Goal: Task Accomplishment & Management: Use online tool/utility

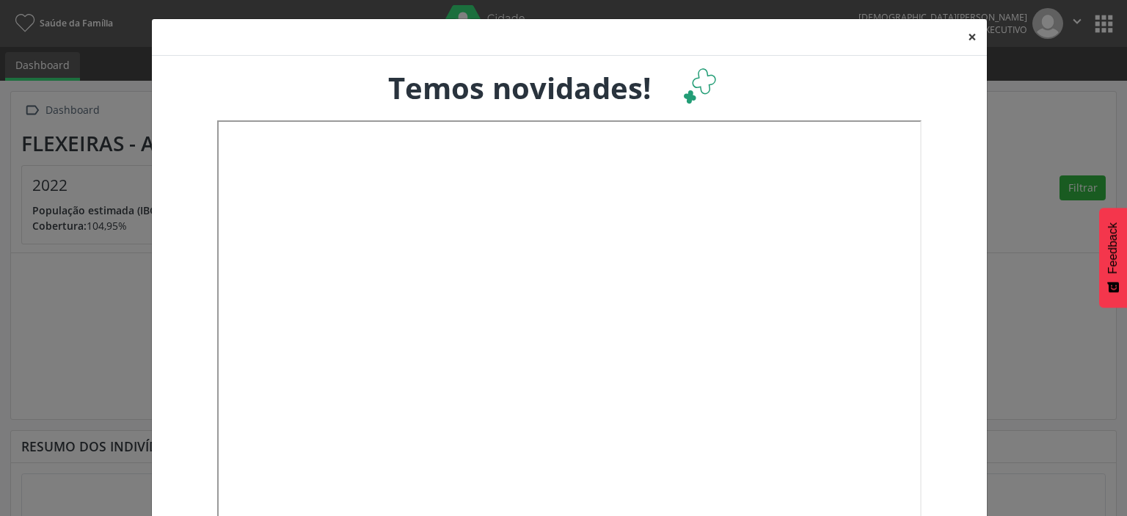
click at [968, 36] on button "×" at bounding box center [971, 37] width 29 height 36
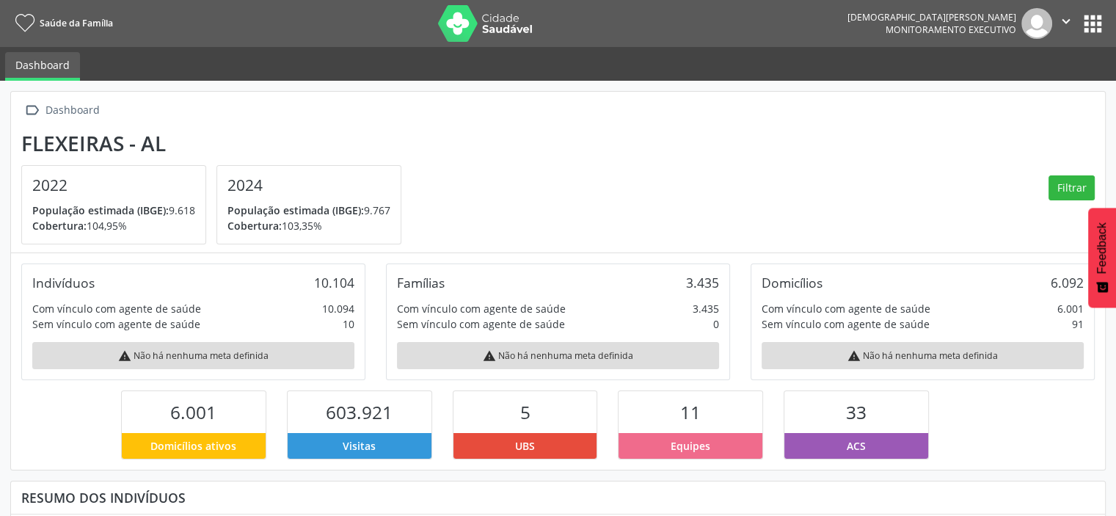
click at [1089, 33] on button "apps" at bounding box center [1093, 24] width 26 height 26
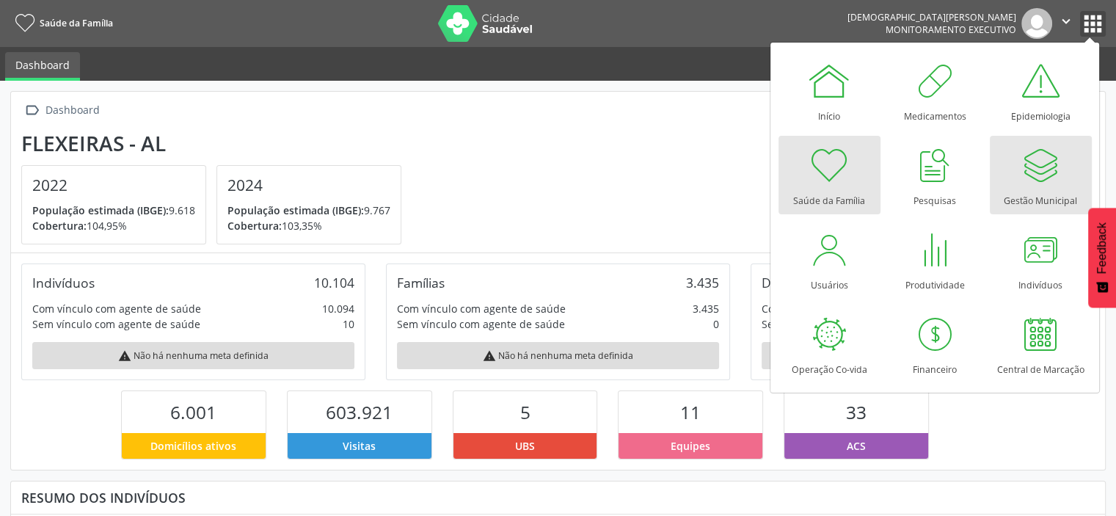
scroll to position [241, 365]
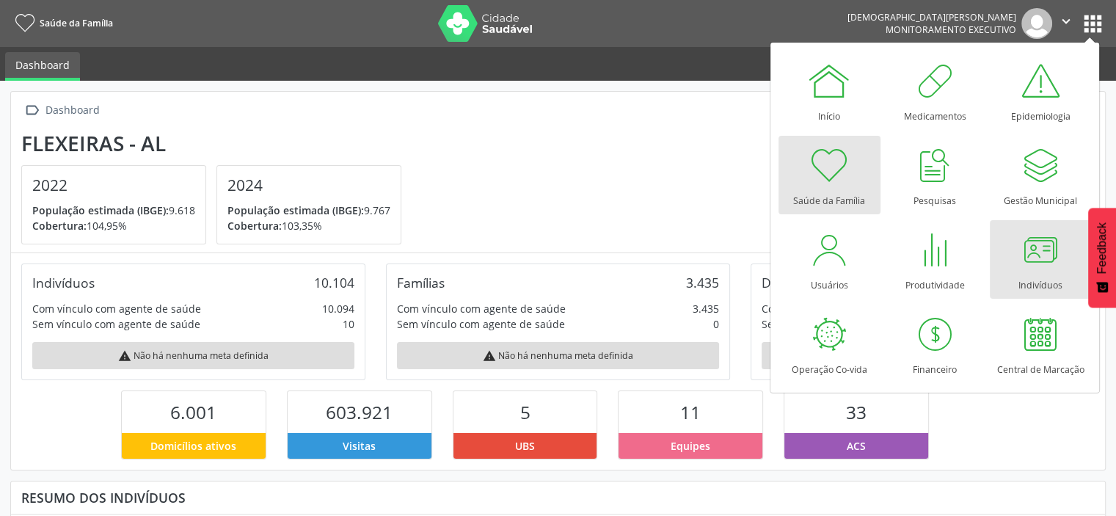
click at [1038, 249] on div at bounding box center [1040, 249] width 44 height 44
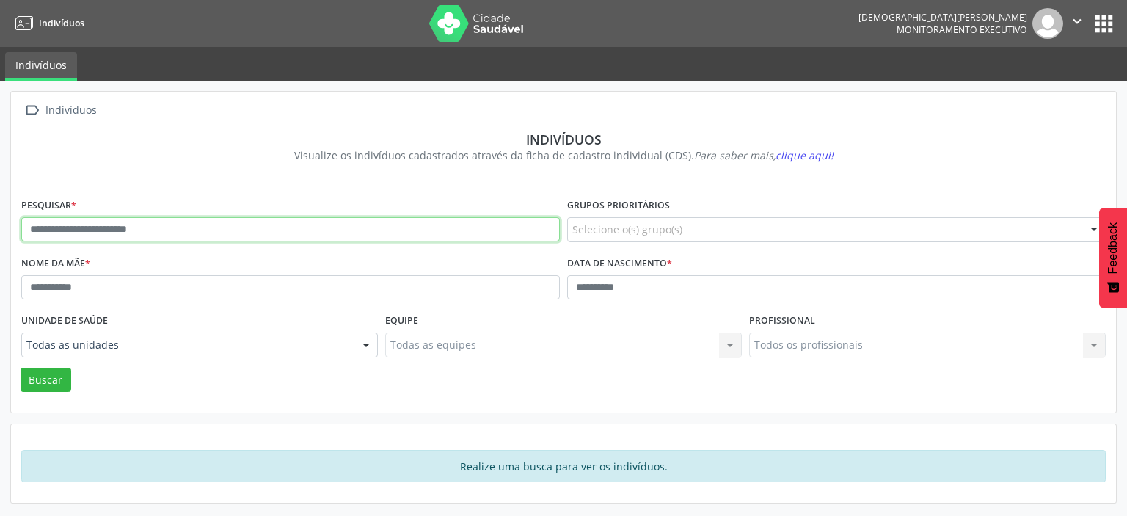
click at [121, 230] on input "text" at bounding box center [290, 229] width 538 height 25
type input "******"
click at [21, 368] on button "Buscar" at bounding box center [46, 380] width 51 height 25
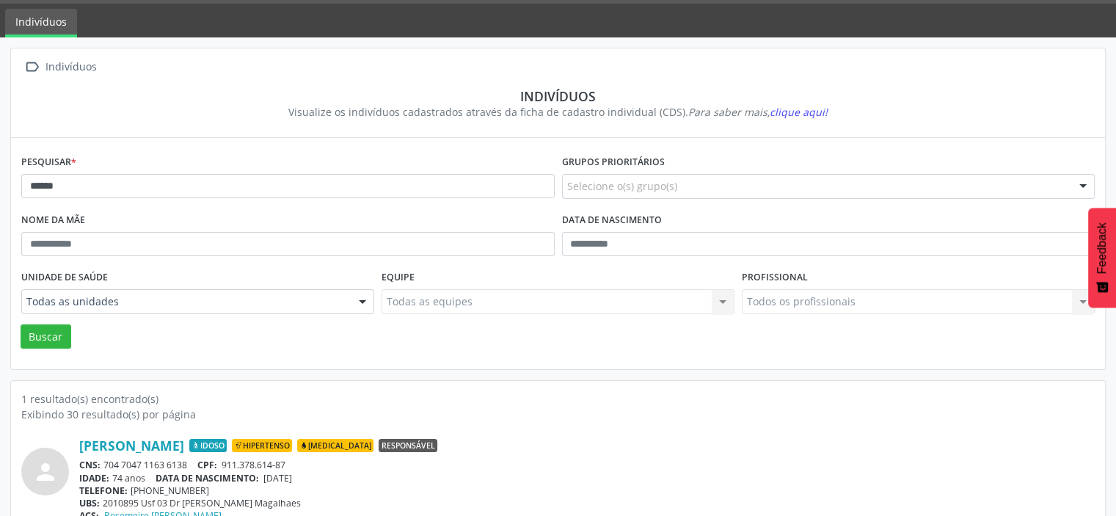
scroll to position [81, 0]
